Goal: Communication & Community: Share content

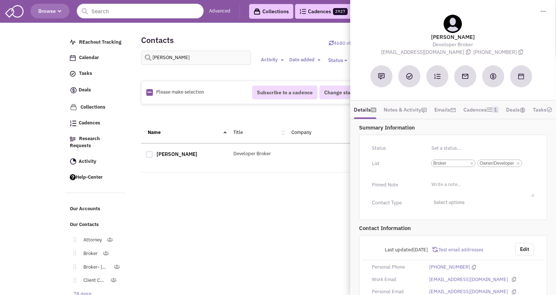
select select
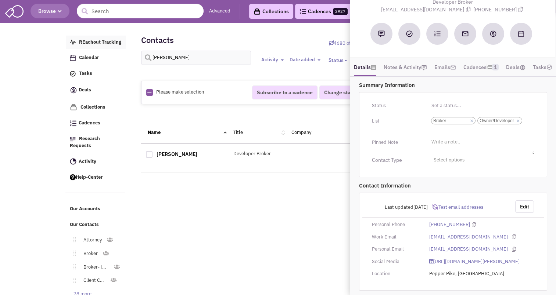
click at [100, 38] on link "REachout Tracking" at bounding box center [95, 43] width 59 height 14
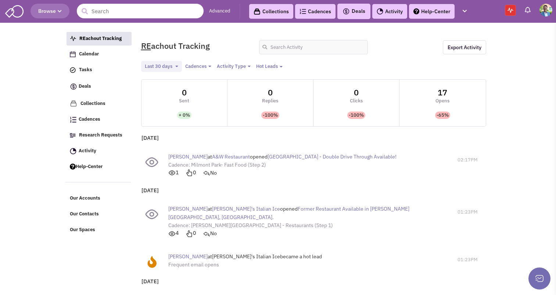
select select
click at [20, 13] on img at bounding box center [14, 11] width 18 height 14
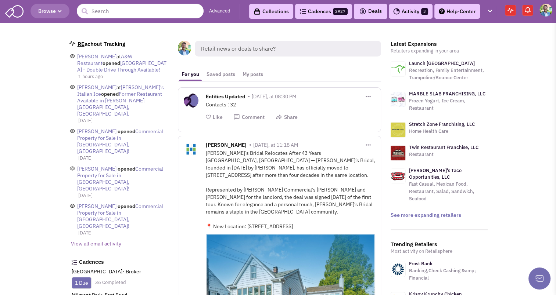
click at [259, 45] on span "Retail news or deals to share?" at bounding box center [288, 49] width 186 height 16
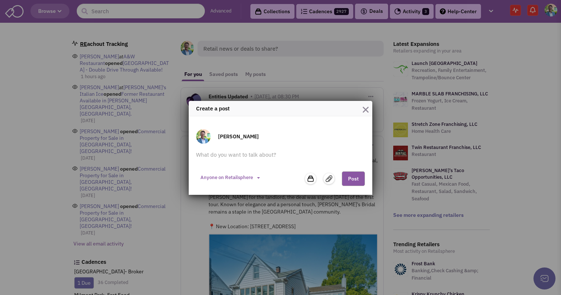
click at [330, 179] on img at bounding box center [329, 179] width 7 height 7
click at [0, 0] on input "file" at bounding box center [0, 0] width 0 height 0
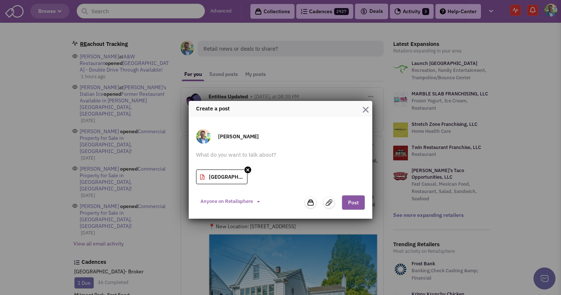
click at [233, 151] on form "Gregory Jones Phoenixville_PA - 240 Nutt Road.pdf Phoenixville_PA - 240 Nutt Ro…" at bounding box center [280, 170] width 169 height 82
click at [204, 155] on textarea at bounding box center [280, 158] width 169 height 15
paste textarea "+/-1,528 SF Located at 240 Nutt Road, Phoenixville, PA Available for LEASE *2nd…"
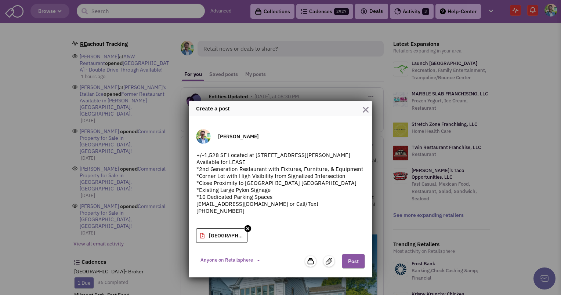
type textarea "+/-1,528 SF Located at 240 Nutt Road, Phoenixville, PA Available for LEASE *2nd…"
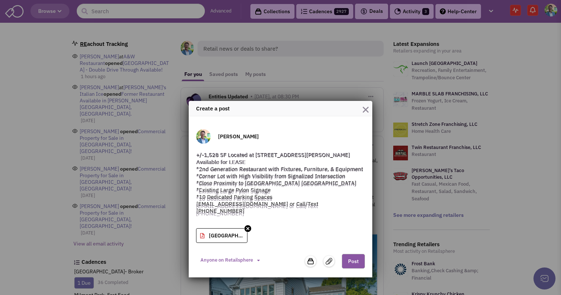
click at [351, 258] on button "Post" at bounding box center [353, 261] width 23 height 15
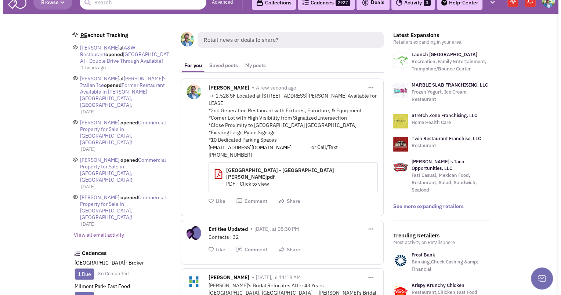
scroll to position [8, 0]
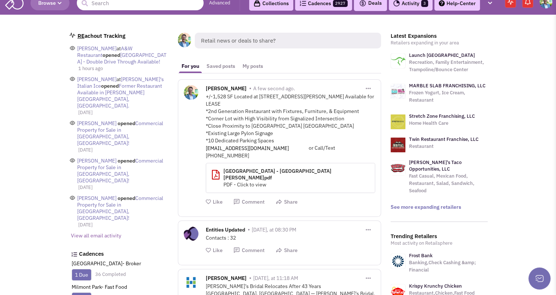
click at [366, 87] on button "button" at bounding box center [368, 88] width 14 height 13
click at [382, 109] on link "Edit Post" at bounding box center [406, 113] width 91 height 14
type textarea "+/-1,528 SF Located at 240 Nutt Road, Phoenixville, PA Available for LEASE *2nd…"
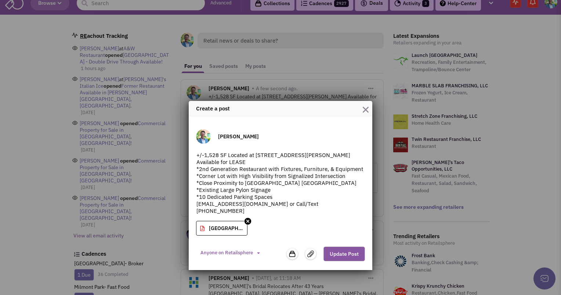
click at [309, 253] on img at bounding box center [310, 254] width 7 height 7
click at [0, 0] on input "file" at bounding box center [0, 0] width 0 height 0
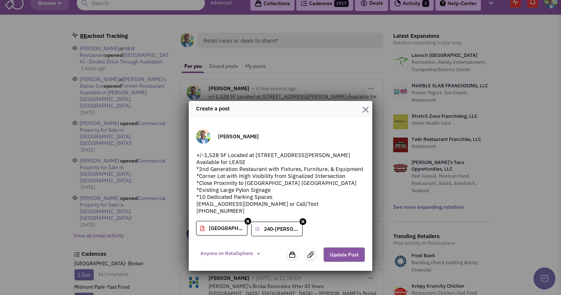
click at [341, 249] on button "Update Post" at bounding box center [343, 254] width 41 height 15
